Goal: Information Seeking & Learning: Learn about a topic

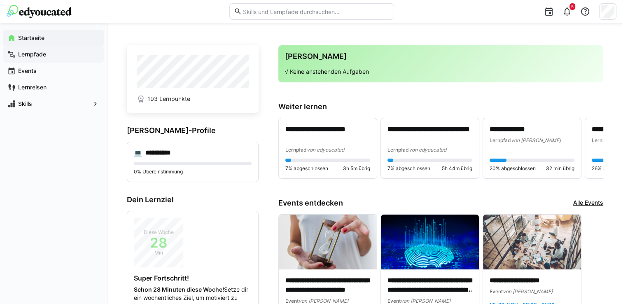
click at [0, 0] on app-navigation-label "Lernpfade" at bounding box center [0, 0] width 0 height 0
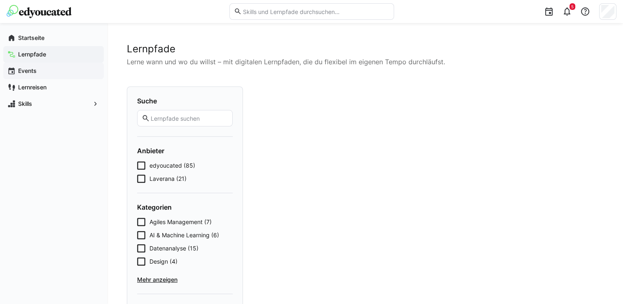
click at [41, 69] on span "Events" at bounding box center [58, 71] width 83 height 8
click at [0, 0] on app-navigation-label "Lernreisen" at bounding box center [0, 0] width 0 height 0
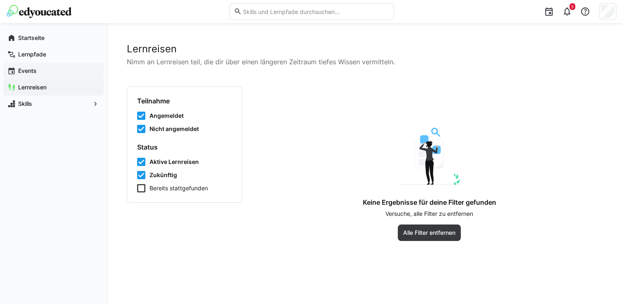
click at [0, 0] on app-navigation-label "Events" at bounding box center [0, 0] width 0 height 0
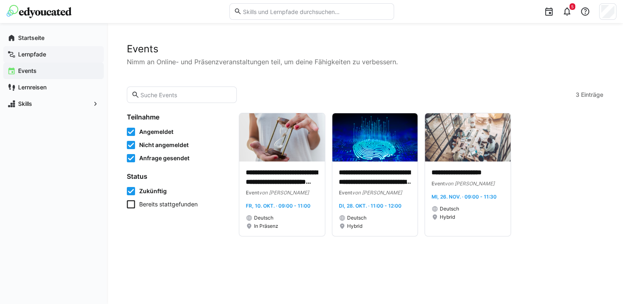
click at [35, 61] on div "Lernpfade" at bounding box center [53, 54] width 101 height 16
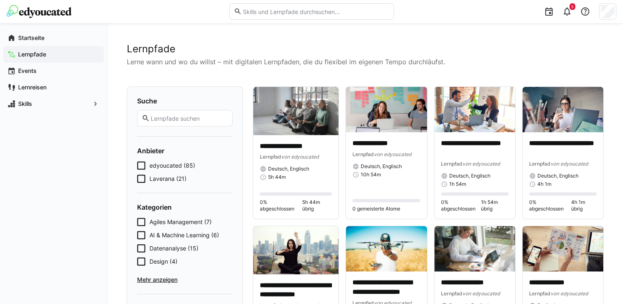
click at [170, 283] on span "Mehr anzeigen" at bounding box center [185, 280] width 96 height 8
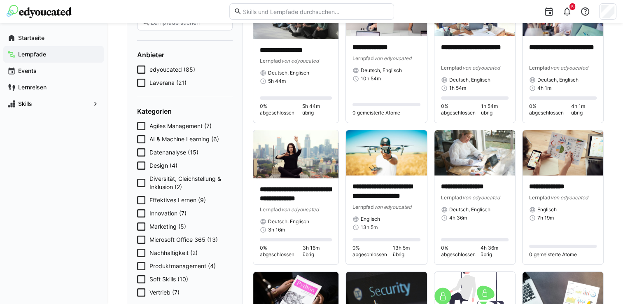
click at [196, 240] on span "Microsoft Office 365 (13)" at bounding box center [184, 240] width 68 height 8
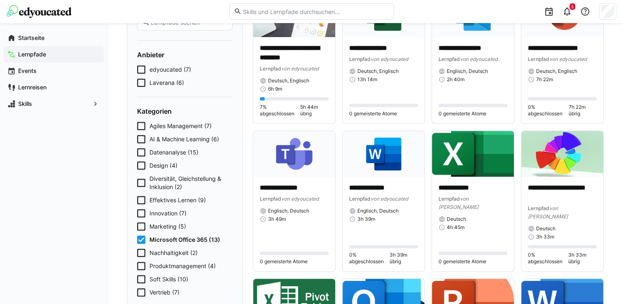
scroll to position [192, 0]
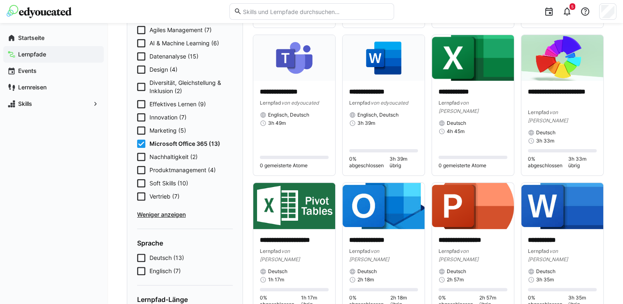
click at [173, 166] on span "Produktmanagement (4)" at bounding box center [183, 170] width 66 height 8
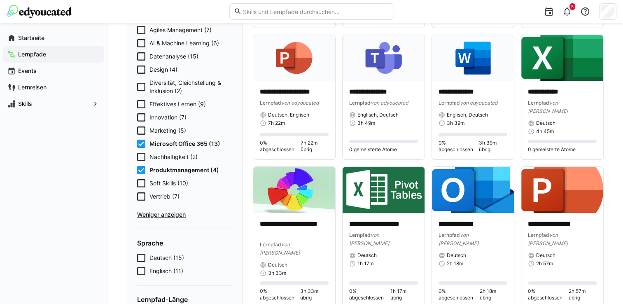
click at [140, 143] on icon at bounding box center [141, 144] width 8 height 8
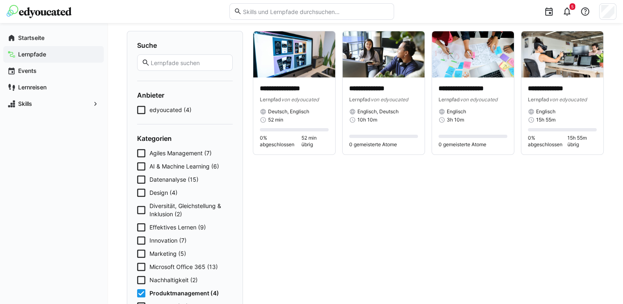
scroll to position [0, 0]
